Goal: Task Accomplishment & Management: Manage account settings

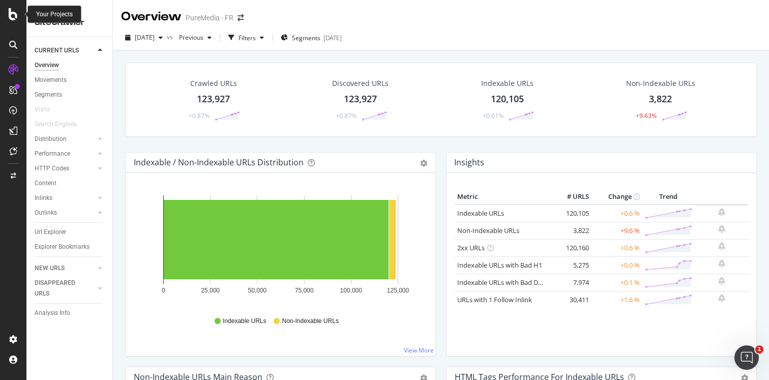
click at [13, 14] on icon at bounding box center [13, 14] width 9 height 12
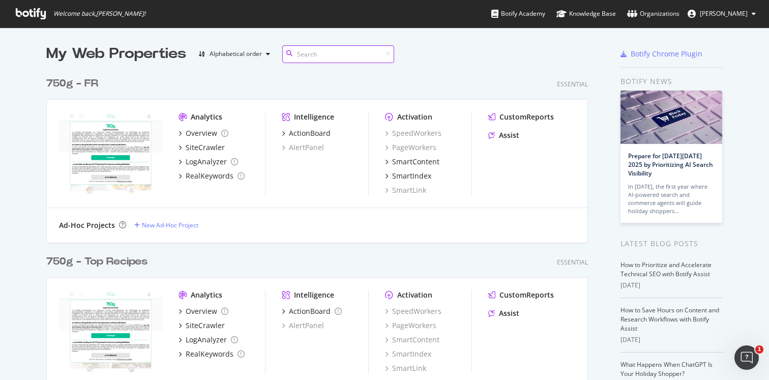
click at [321, 56] on input at bounding box center [338, 54] width 112 height 18
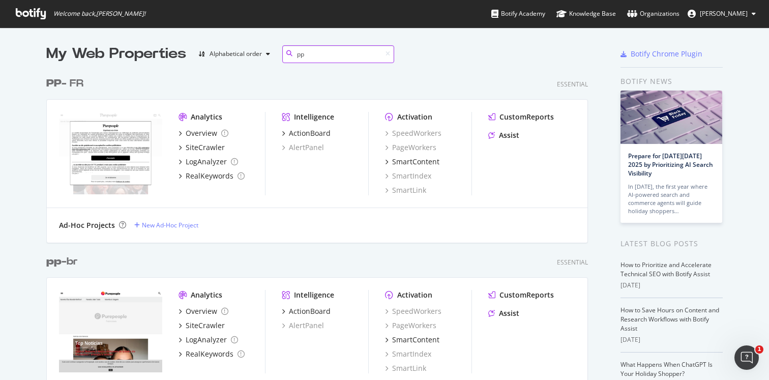
scroll to position [370, 550]
type input "pp"
click at [67, 80] on div "PP - FR" at bounding box center [64, 83] width 37 height 15
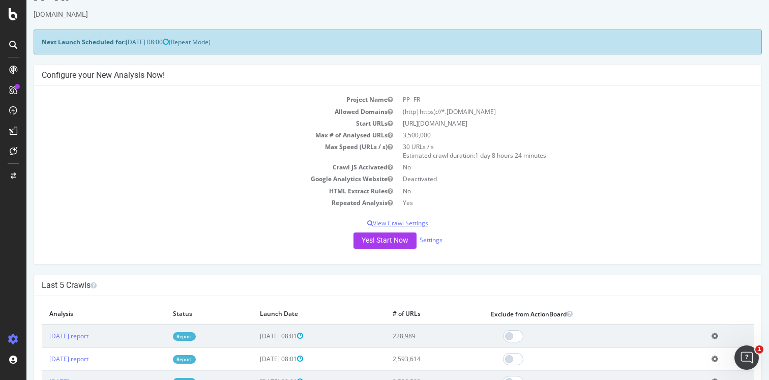
scroll to position [31, 0]
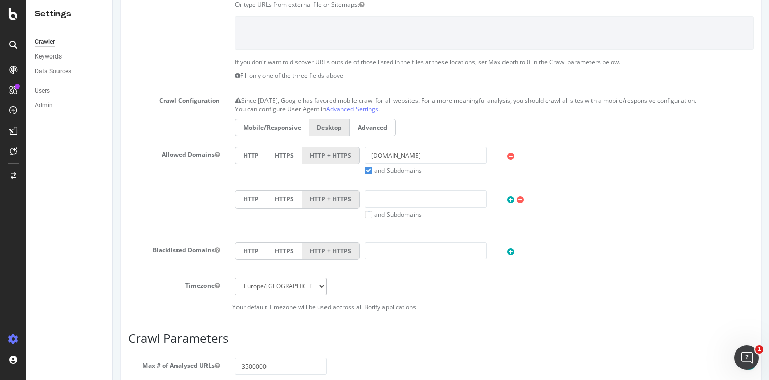
scroll to position [436, 0]
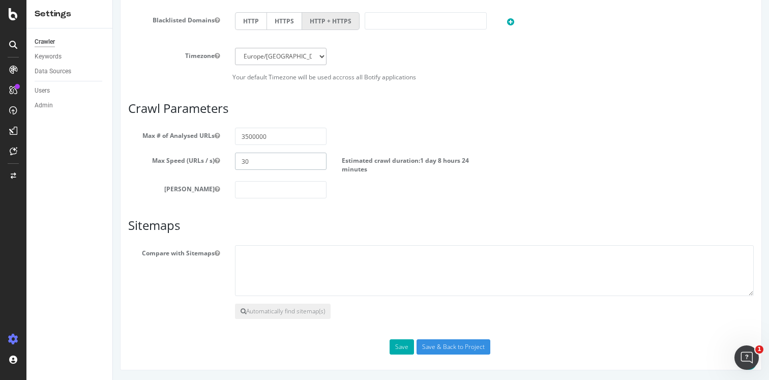
click at [259, 159] on input "30" at bounding box center [281, 161] width 92 height 17
type input "3"
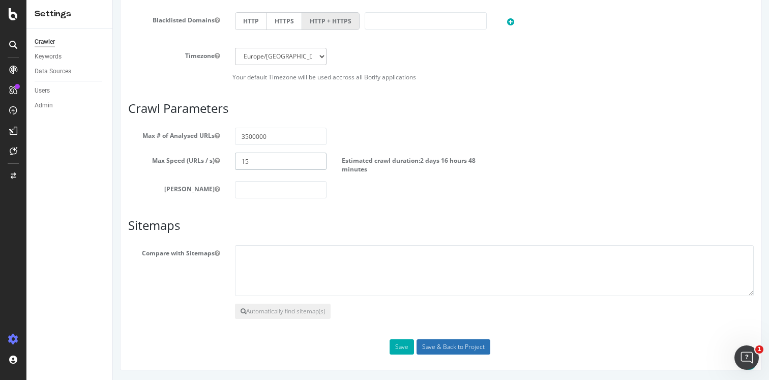
type input "15"
click at [433, 346] on input "Save & Back to Project" at bounding box center [453, 346] width 74 height 15
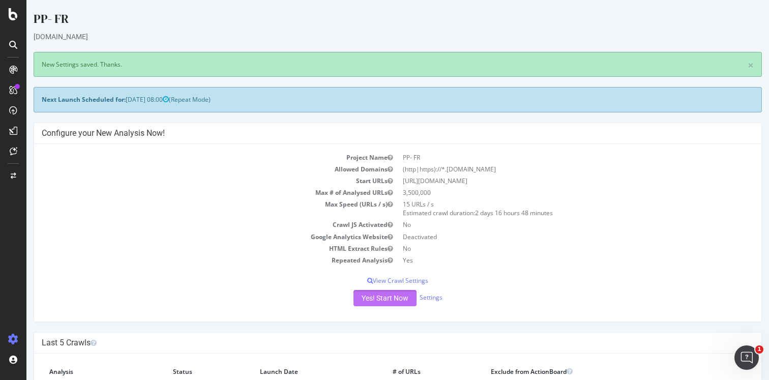
click at [371, 299] on button "Yes! Start Now" at bounding box center [384, 298] width 63 height 16
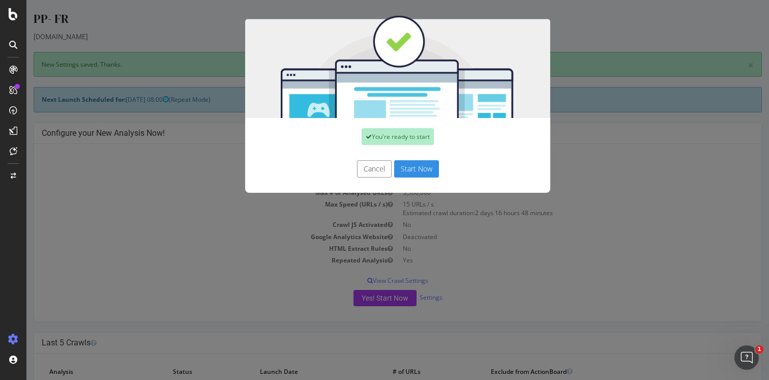
click at [419, 168] on button "Start Now" at bounding box center [416, 168] width 45 height 17
